Goal: Information Seeking & Learning: Learn about a topic

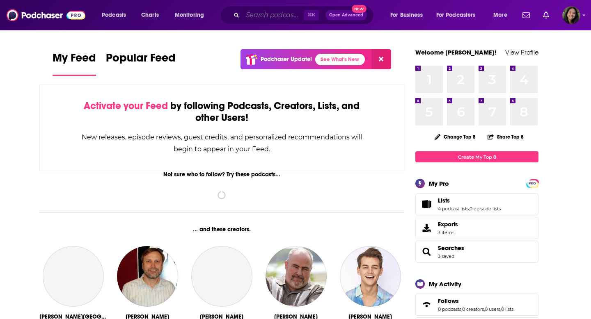
click at [267, 18] on input "Search podcasts, credits, & more..." at bounding box center [273, 15] width 61 height 13
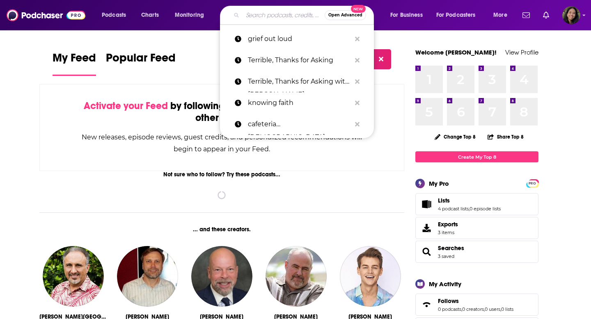
paste input "Inside Mental Health"
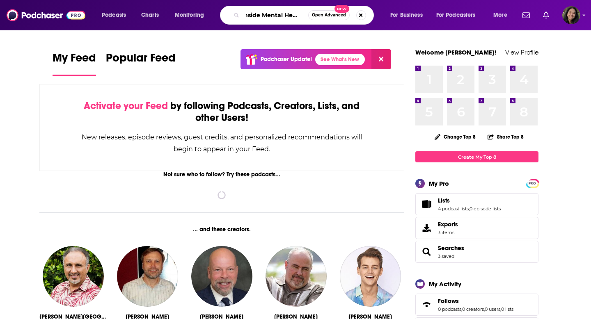
type input "Inside Mental Health"
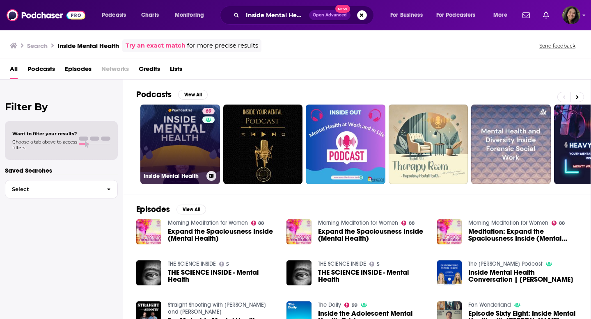
click at [179, 140] on link "69 Inside Mental Health" at bounding box center [180, 145] width 80 height 80
